Goal: Obtain resource: Download file/media

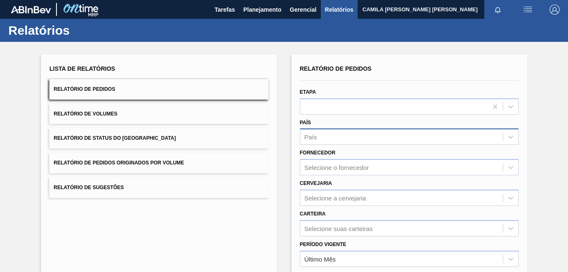
click at [318, 134] on div "País" at bounding box center [401, 137] width 203 height 12
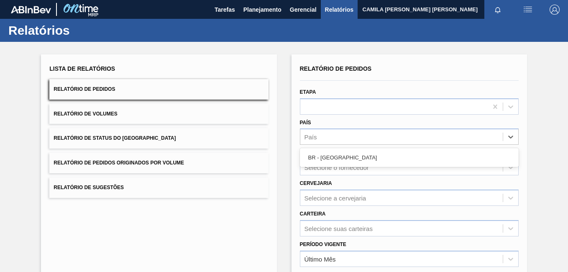
click at [332, 158] on div "BR - [GEOGRAPHIC_DATA]" at bounding box center [409, 157] width 219 height 15
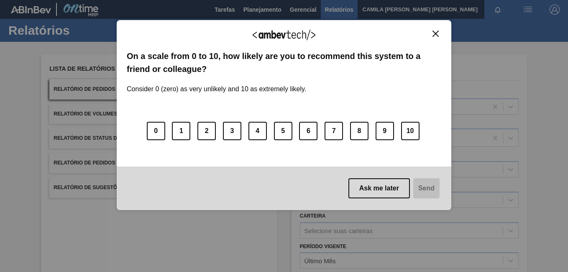
click at [436, 38] on div "We appreciate your feedback!" at bounding box center [284, 40] width 315 height 20
click at [436, 34] on img "Close" at bounding box center [436, 34] width 6 height 6
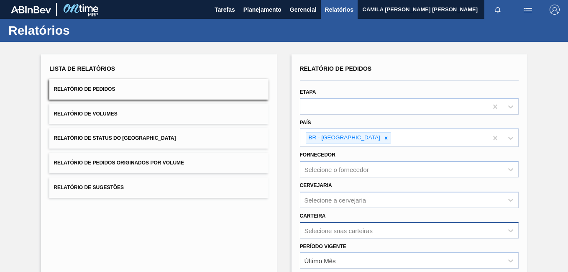
scroll to position [42, 0]
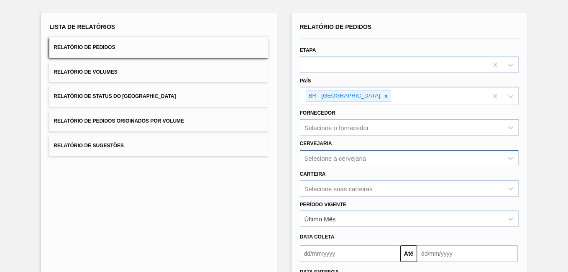
click at [347, 154] on div "Selecione a cervejaria" at bounding box center [401, 158] width 203 height 12
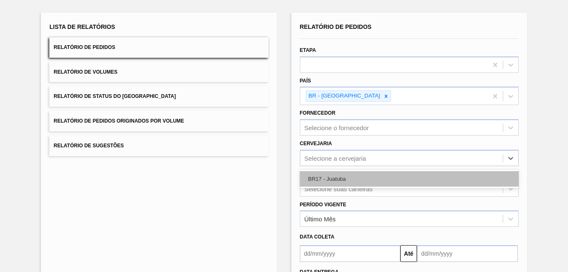
click at [336, 184] on div "BR17 - Juatuba" at bounding box center [409, 178] width 219 height 15
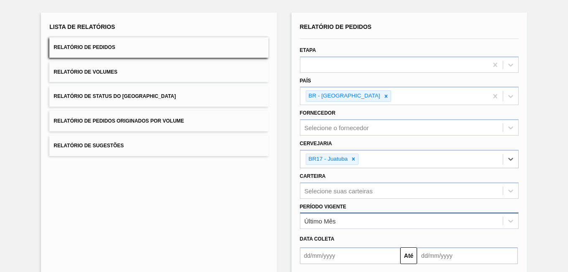
click at [327, 224] on div "Último Mês" at bounding box center [320, 221] width 31 height 7
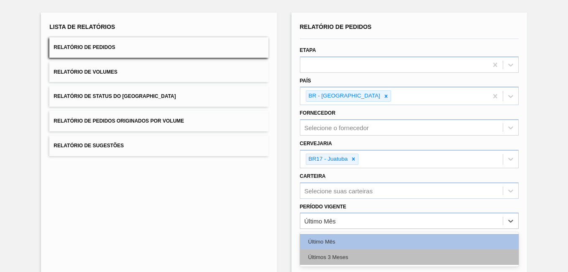
click at [347, 254] on div "Últimos 3 Meses" at bounding box center [409, 256] width 219 height 15
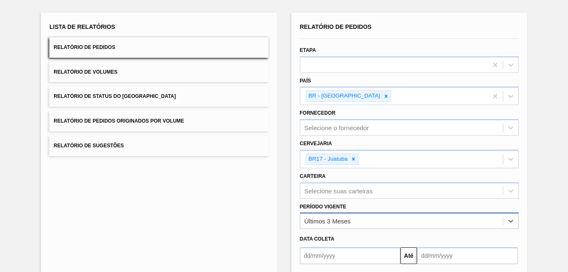
scroll to position [120, 0]
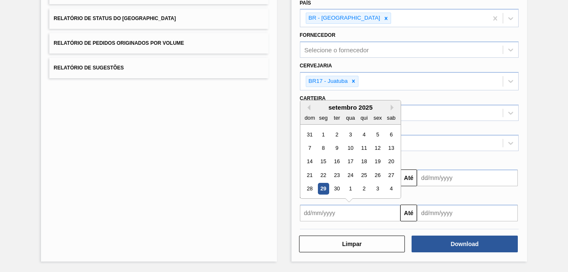
click at [325, 215] on input "text" at bounding box center [350, 213] width 101 height 17
click at [306, 108] on button "Previous Month" at bounding box center [308, 108] width 6 height 6
click at [376, 137] on div "1" at bounding box center [377, 133] width 11 height 11
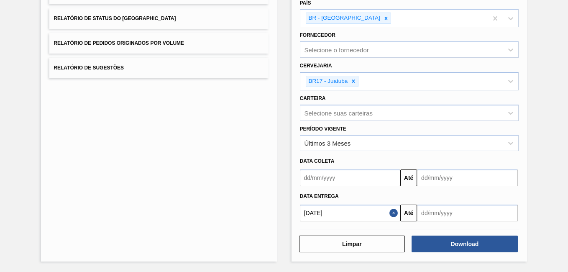
type input "[DATE]"
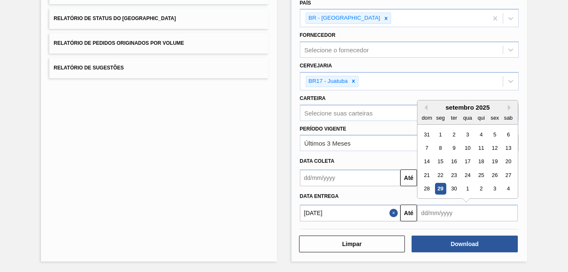
click at [451, 213] on input "text" at bounding box center [467, 213] width 101 height 17
click at [510, 107] on button "Next Month" at bounding box center [511, 108] width 6 height 6
click at [511, 188] on div "3" at bounding box center [508, 188] width 11 height 11
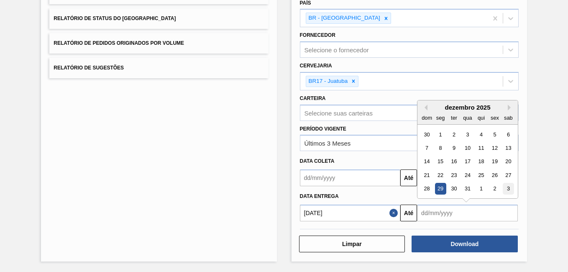
type input "[DATE]"
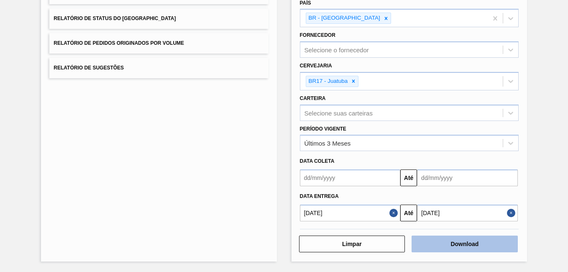
click at [464, 242] on button "Download" at bounding box center [465, 244] width 106 height 17
